Goal: Transaction & Acquisition: Purchase product/service

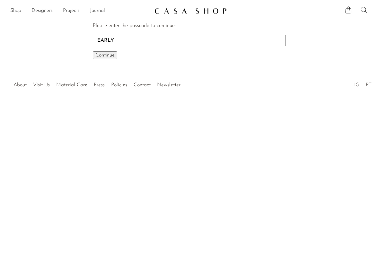
type input "EARLY"
click at [109, 55] on span "Continue" at bounding box center [104, 55] width 19 height 5
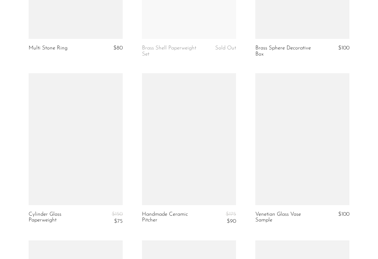
scroll to position [1483, 0]
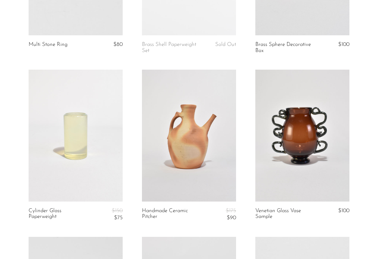
click at [287, 173] on link at bounding box center [303, 136] width 94 height 132
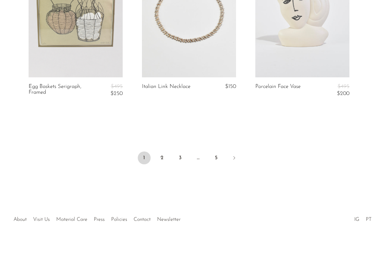
scroll to position [1942, 0]
click at [164, 155] on link "2" at bounding box center [162, 158] width 13 height 13
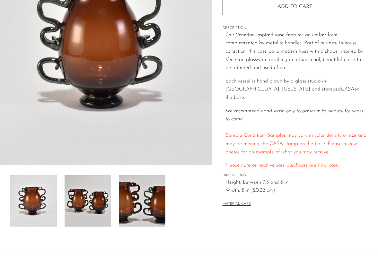
scroll to position [34, 0]
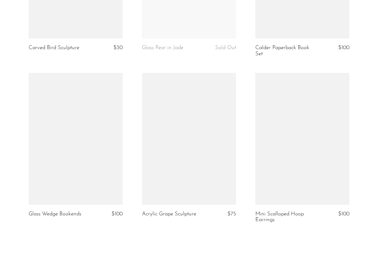
scroll to position [1916, 0]
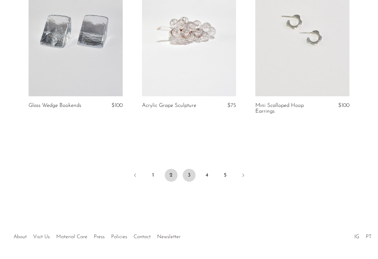
click at [190, 175] on link "3" at bounding box center [189, 175] width 13 height 13
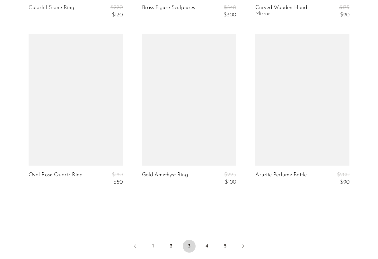
scroll to position [1904, 0]
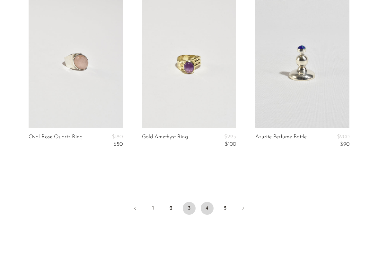
click at [205, 205] on link "4" at bounding box center [207, 208] width 13 height 13
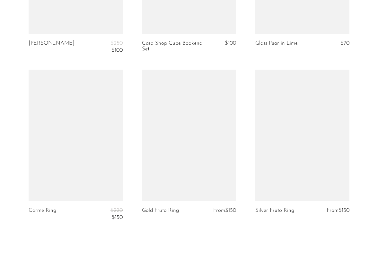
scroll to position [1903, 0]
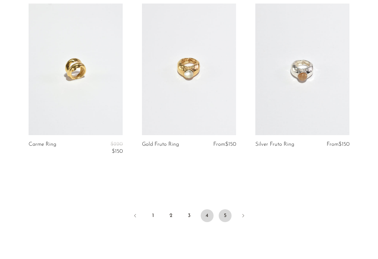
click at [224, 211] on link "5" at bounding box center [225, 216] width 13 height 13
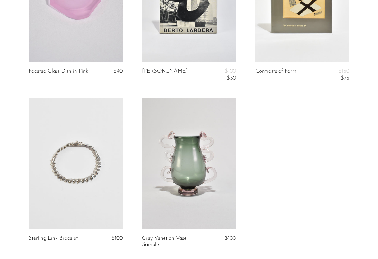
scroll to position [1658, 0]
